Goal: Check status: Check status

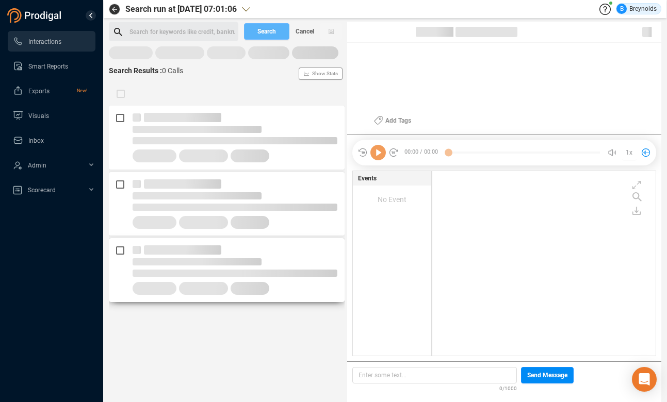
scroll to position [182, 218]
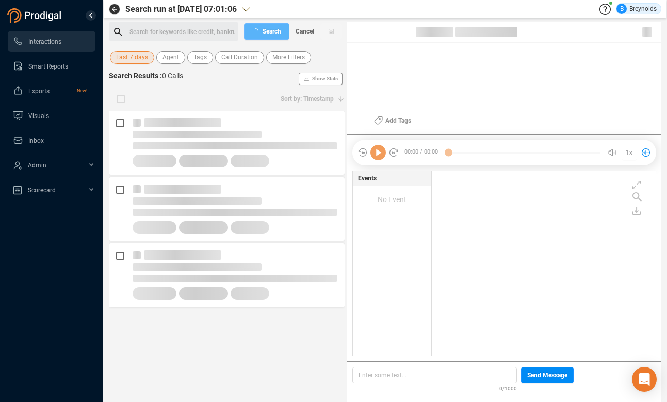
click at [136, 58] on span "Last 7 days" at bounding box center [132, 57] width 32 height 13
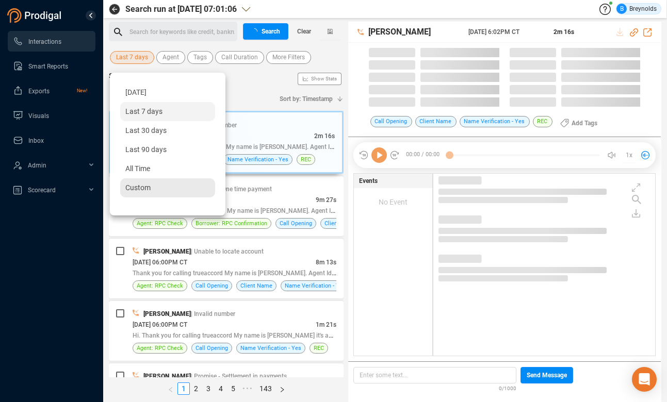
click at [139, 188] on span "Custom" at bounding box center [137, 188] width 25 height 8
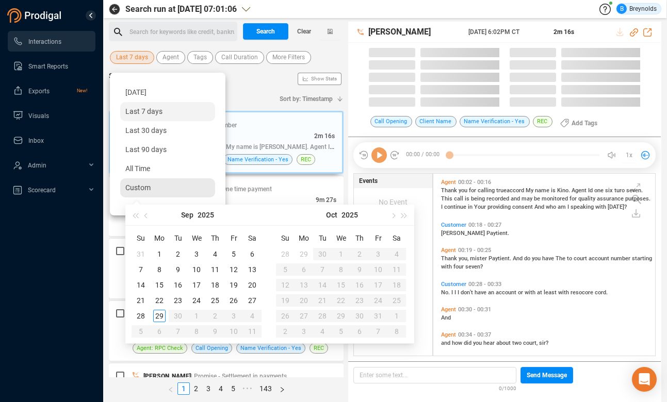
scroll to position [182, 217]
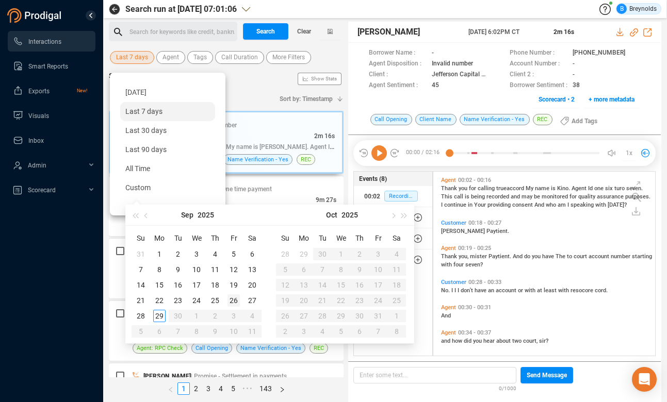
type input "[DATE]"
click at [234, 305] on div "26" at bounding box center [233, 300] width 12 height 12
type input "[DATE]"
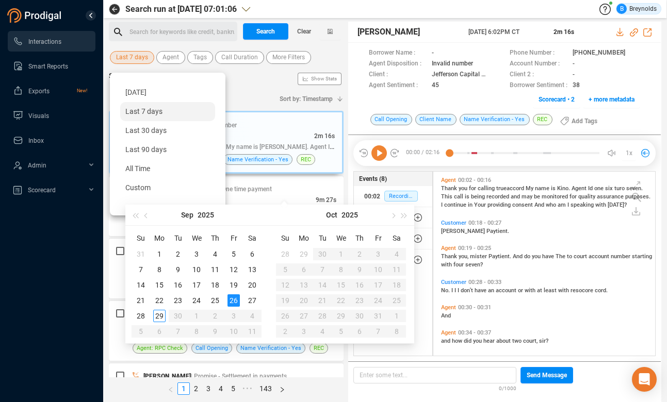
click at [233, 300] on div "26" at bounding box center [233, 300] width 12 height 12
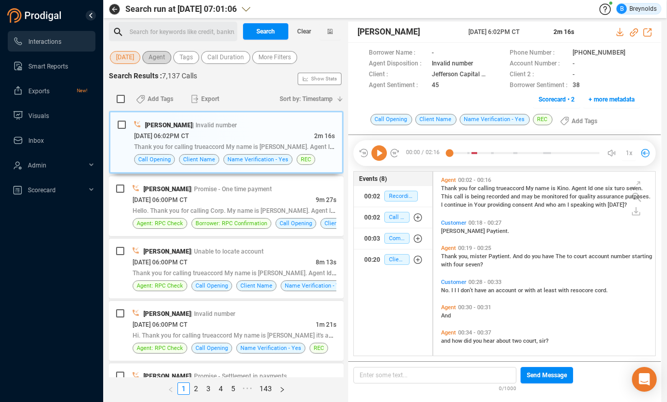
click at [159, 59] on span "Agent" at bounding box center [156, 57] width 16 height 13
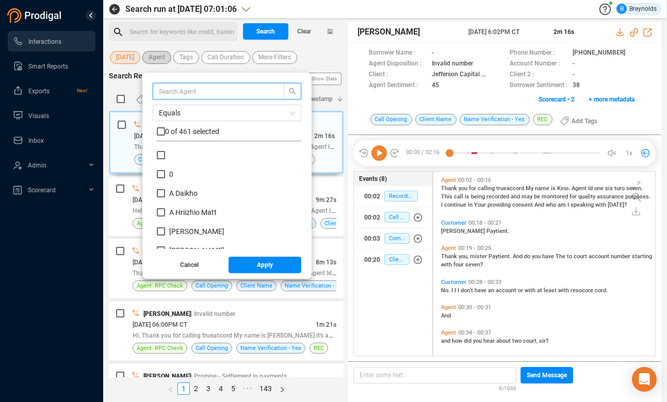
scroll to position [96, 139]
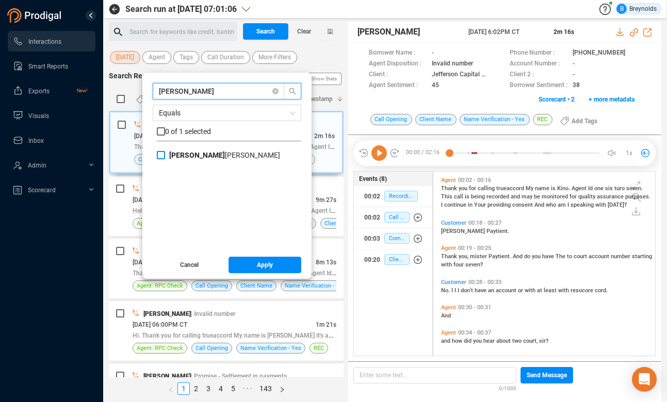
type input "[PERSON_NAME]"
click at [165, 157] on span "[PERSON_NAME] [PERSON_NAME]" at bounding box center [224, 155] width 119 height 8
click at [165, 157] on input "[PERSON_NAME] [PERSON_NAME]" at bounding box center [161, 155] width 8 height 8
checkbox input "true"
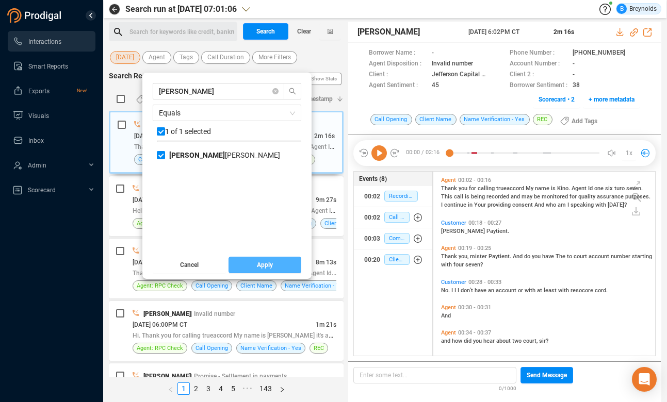
click at [262, 266] on span "Apply" at bounding box center [265, 265] width 16 height 16
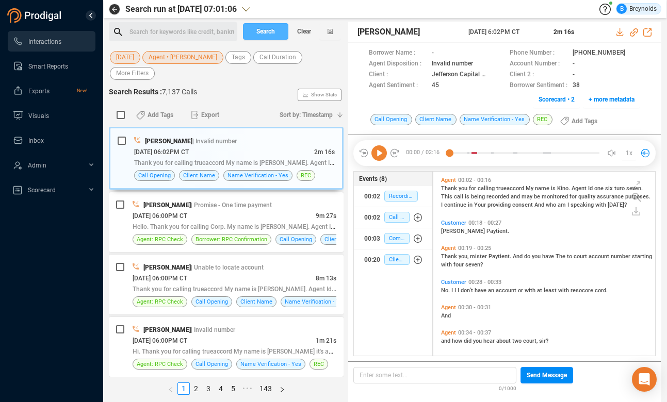
click at [257, 29] on span "Search" at bounding box center [265, 31] width 19 height 16
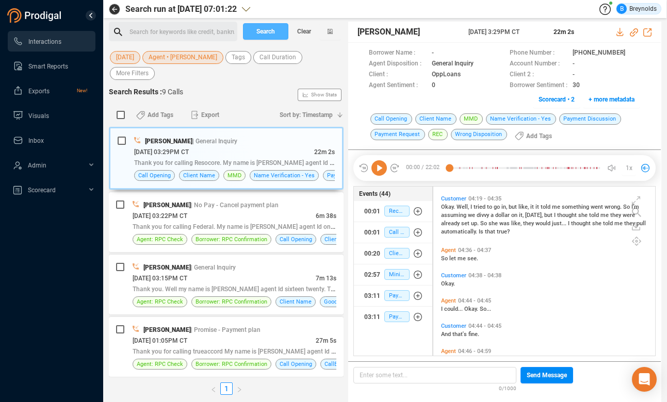
scroll to position [1132, 0]
